Goal: Task Accomplishment & Management: Manage account settings

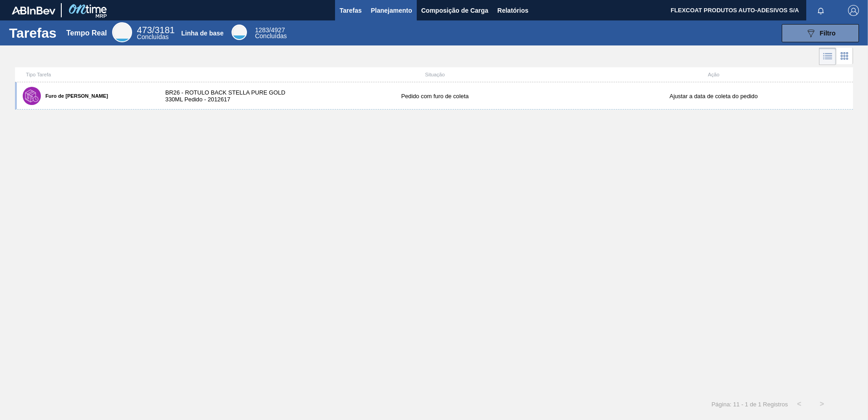
click at [400, 9] on span "Planejamento" at bounding box center [391, 10] width 41 height 11
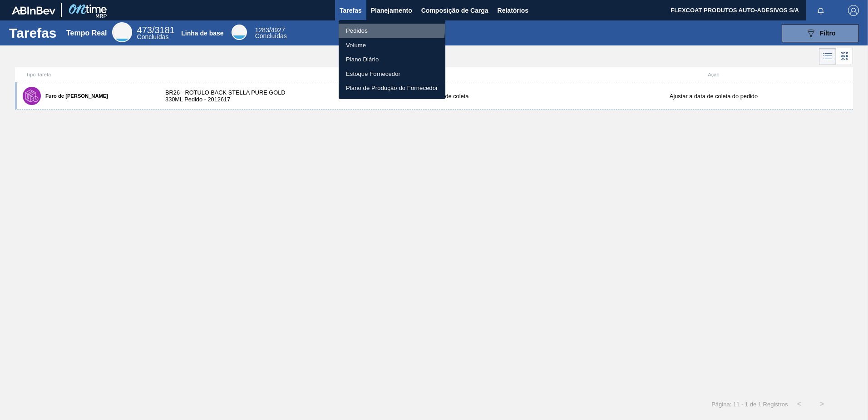
click at [351, 28] on li "Pedidos" at bounding box center [392, 31] width 107 height 15
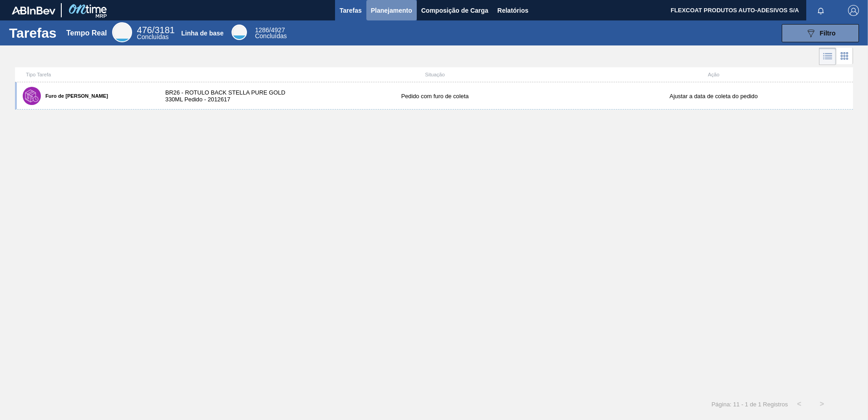
click at [391, 6] on span "Planejamento" at bounding box center [391, 10] width 41 height 11
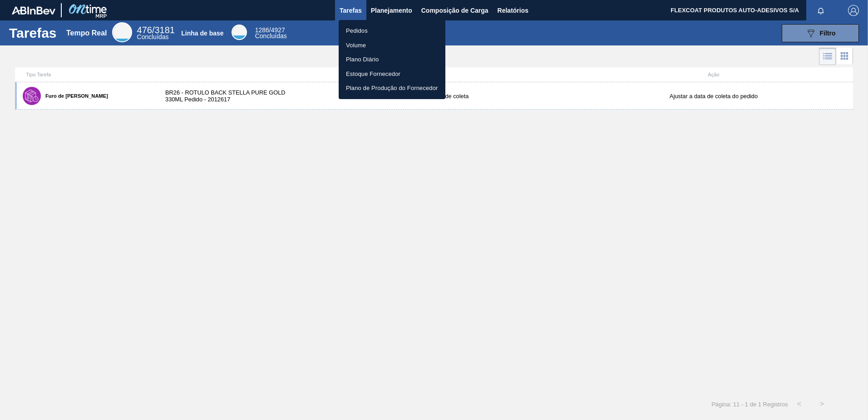
click at [345, 31] on li "Pedidos" at bounding box center [392, 31] width 107 height 15
